Goal: Task Accomplishment & Management: Manage account settings

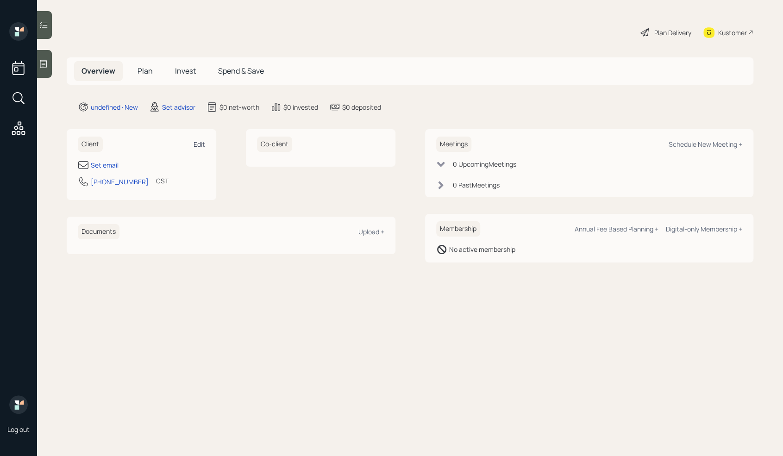
click at [200, 145] on div "Edit" at bounding box center [199, 144] width 12 height 9
select select "America/Chicago"
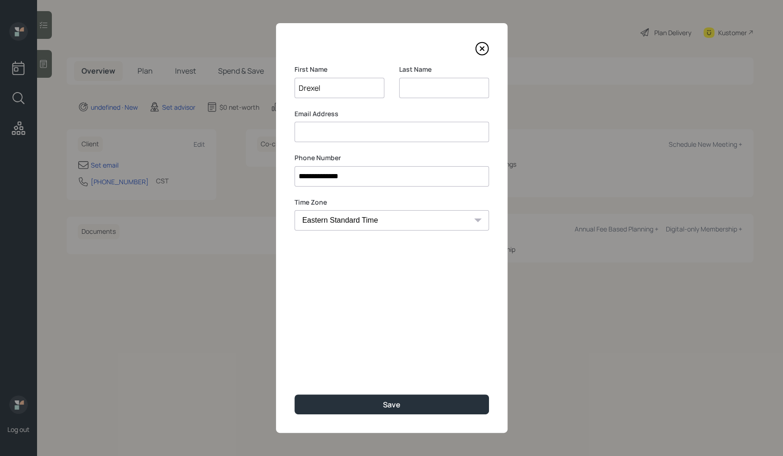
click at [337, 136] on input at bounding box center [391, 132] width 194 height 20
click at [413, 89] on input at bounding box center [444, 88] width 90 height 20
click at [318, 89] on input "Drexel" at bounding box center [339, 88] width 90 height 20
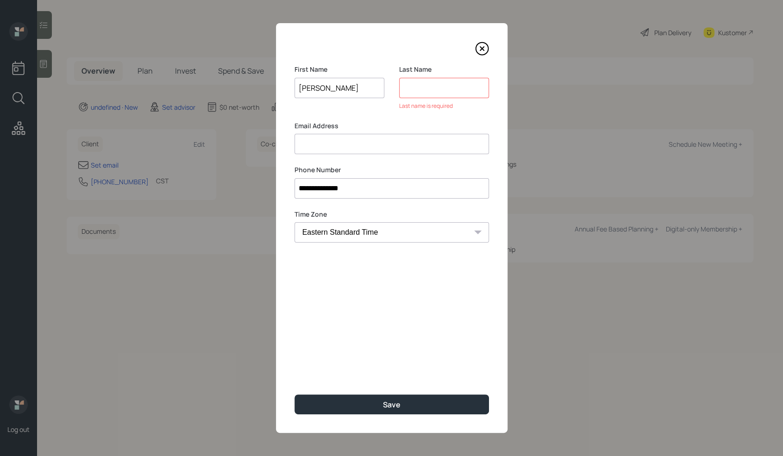
type input "Drexyl"
click at [418, 89] on input at bounding box center [444, 88] width 90 height 20
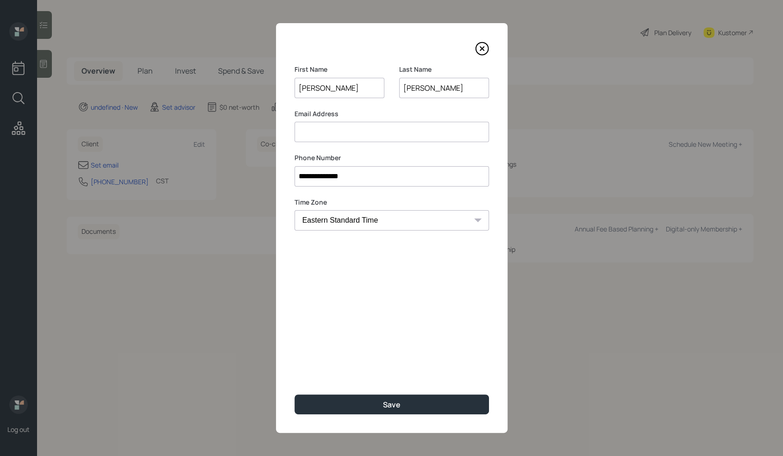
type input "Andrews"
click at [363, 129] on input at bounding box center [391, 132] width 194 height 20
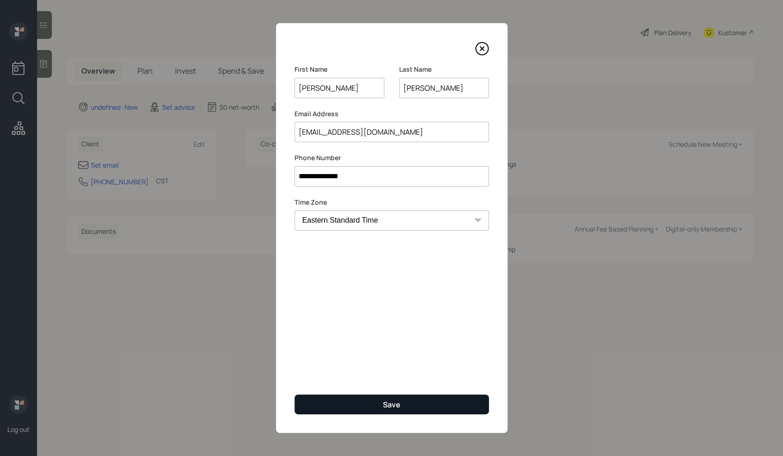
type input "[EMAIL_ADDRESS][DOMAIN_NAME]"
click at [405, 407] on button "Save" at bounding box center [391, 404] width 194 height 20
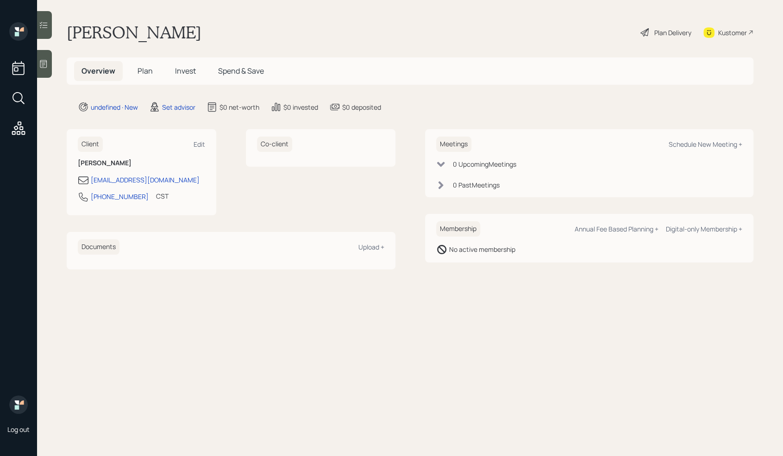
click at [53, 60] on main "[PERSON_NAME] Plan Delivery Kustomer Overview Plan Invest Spend & Save undefine…" at bounding box center [410, 228] width 746 height 456
click at [50, 65] on div at bounding box center [44, 64] width 15 height 28
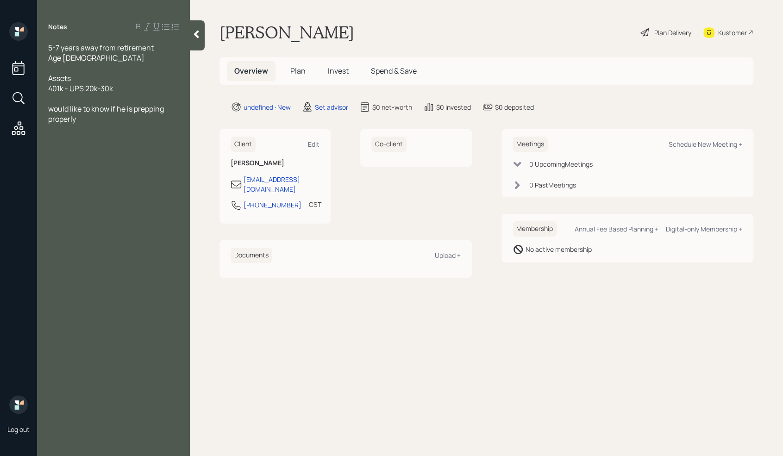
click at [126, 90] on div "401k - UPS 20k-30k" at bounding box center [113, 88] width 131 height 10
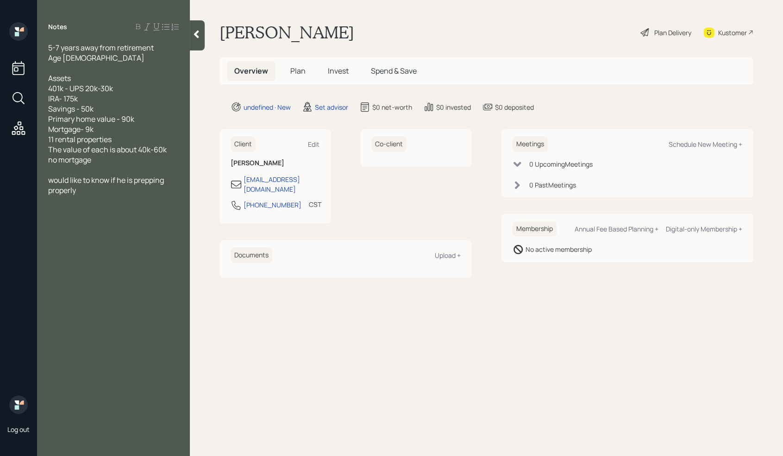
click at [105, 162] on div "no mortgage" at bounding box center [113, 160] width 131 height 10
click at [87, 168] on div at bounding box center [113, 170] width 131 height 10
click at [50, 189] on span "90k - 100k" at bounding box center [65, 190] width 35 height 10
click at [146, 190] on div "Annual Income - 90k - 100k" at bounding box center [113, 190] width 131 height 10
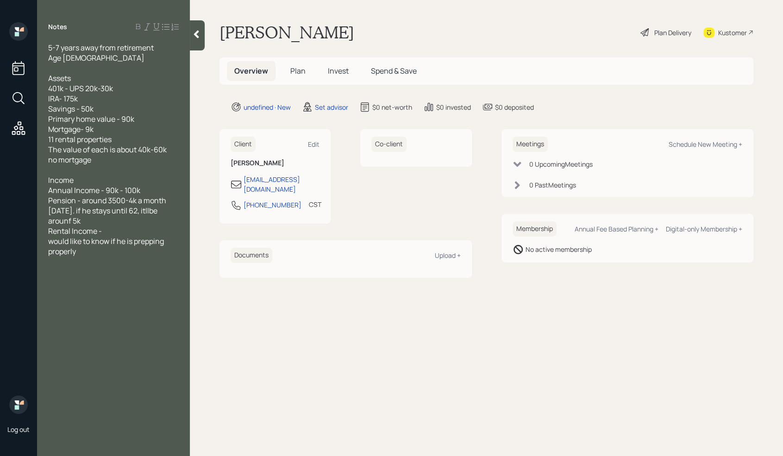
click at [168, 211] on span "Pension - around 3500-4k a month [DATE]. if he stays until 62, itllbe arounf 5k" at bounding box center [107, 210] width 119 height 31
click at [115, 233] on div "Rental Income -" at bounding box center [113, 231] width 131 height 10
click at [160, 189] on div "Annual Income - 90k - 100k" at bounding box center [113, 190] width 131 height 10
click at [86, 238] on div at bounding box center [113, 241] width 131 height 10
click at [89, 320] on div "would like to know if he is prepping properly" at bounding box center [113, 317] width 131 height 20
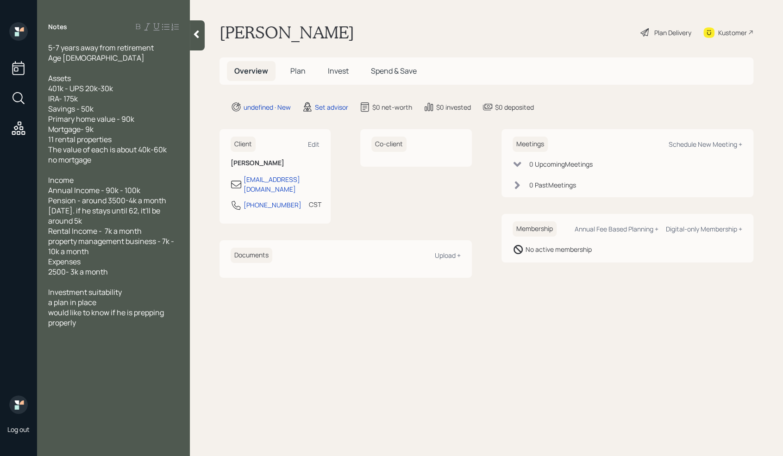
click at [102, 324] on div "would like to know if he is prepping properly" at bounding box center [113, 317] width 131 height 20
click at [731, 141] on div "Schedule New Meeting +" at bounding box center [705, 144] width 74 height 9
select select "round-[PERSON_NAME]"
